Goal: Information Seeking & Learning: Learn about a topic

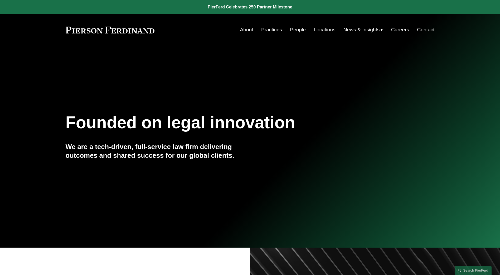
click at [240, 33] on link "About" at bounding box center [246, 30] width 13 height 10
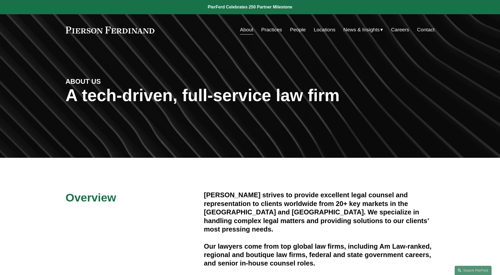
click at [247, 60] on div "ABOUT US A tech-driven, full-service law firm" at bounding box center [250, 102] width 500 height 112
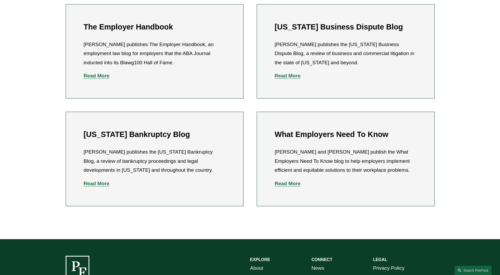
scroll to position [184, 0]
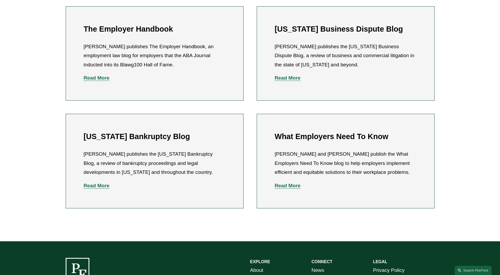
click at [318, 134] on h2 "What Employers Need To Know" at bounding box center [345, 136] width 142 height 9
click at [286, 195] on li "What Employers Need To Know Amy Epstein Gluck and Richard B. Cohen publish the …" at bounding box center [346, 161] width 178 height 94
drag, startPoint x: 286, startPoint y: 195, endPoint x: 289, endPoint y: 185, distance: 10.2
click at [289, 185] on strong "Read More" at bounding box center [287, 186] width 26 height 6
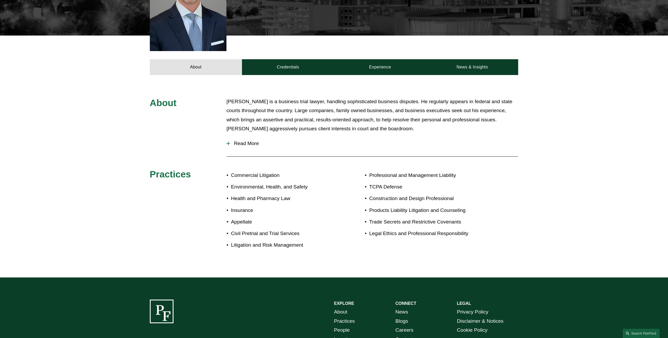
scroll to position [211, 0]
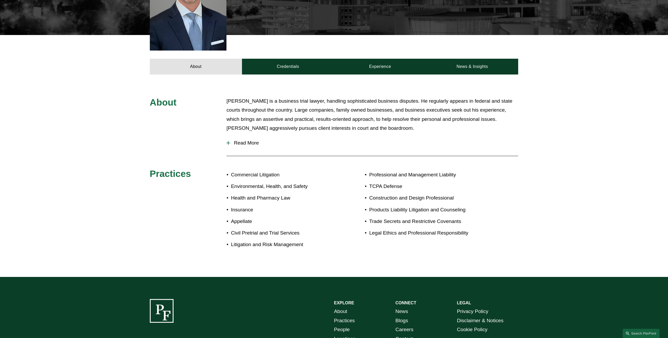
click at [254, 140] on span "Read More" at bounding box center [374, 143] width 288 height 6
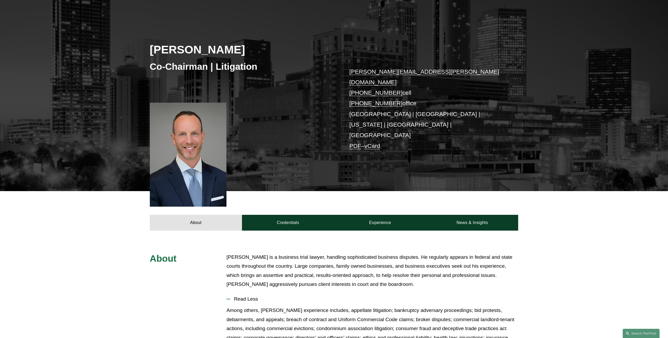
scroll to position [0, 0]
